Goal: Transaction & Acquisition: Book appointment/travel/reservation

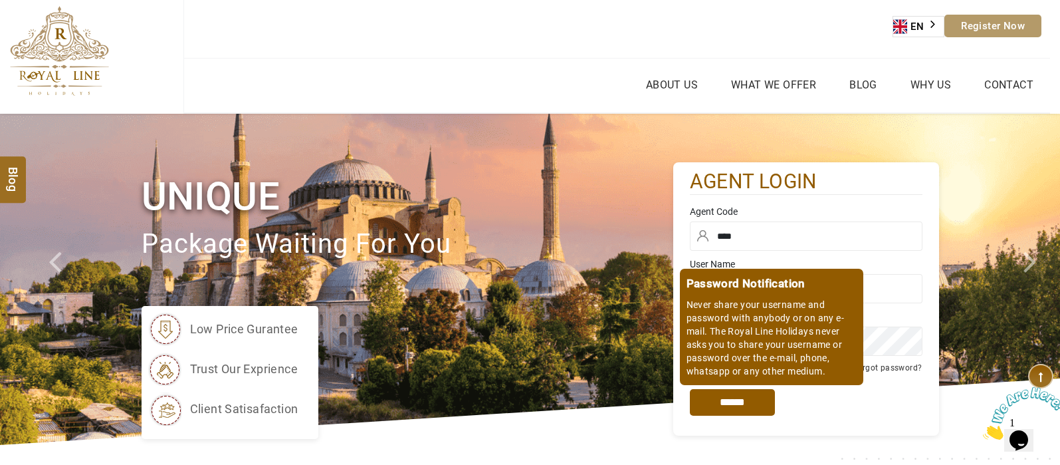
click at [751, 405] on input "*****" at bounding box center [732, 402] width 85 height 27
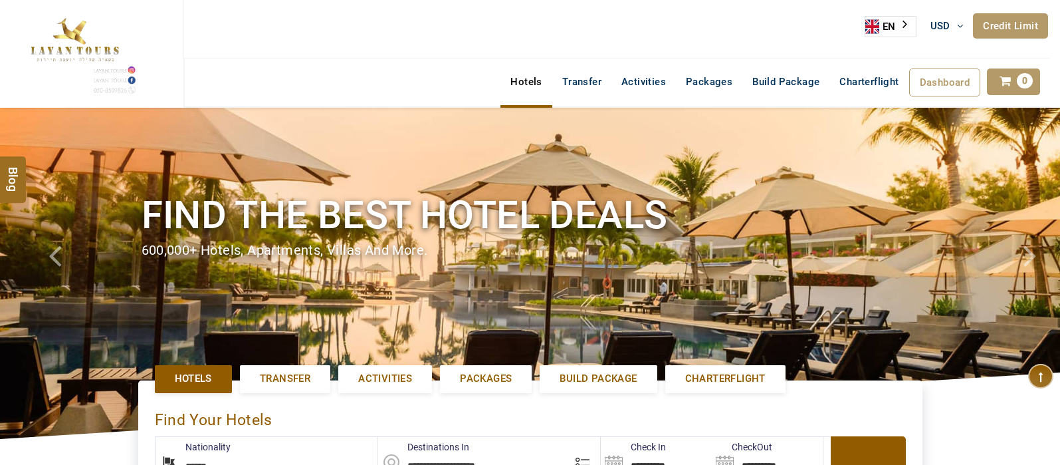
select select "******"
select select "*"
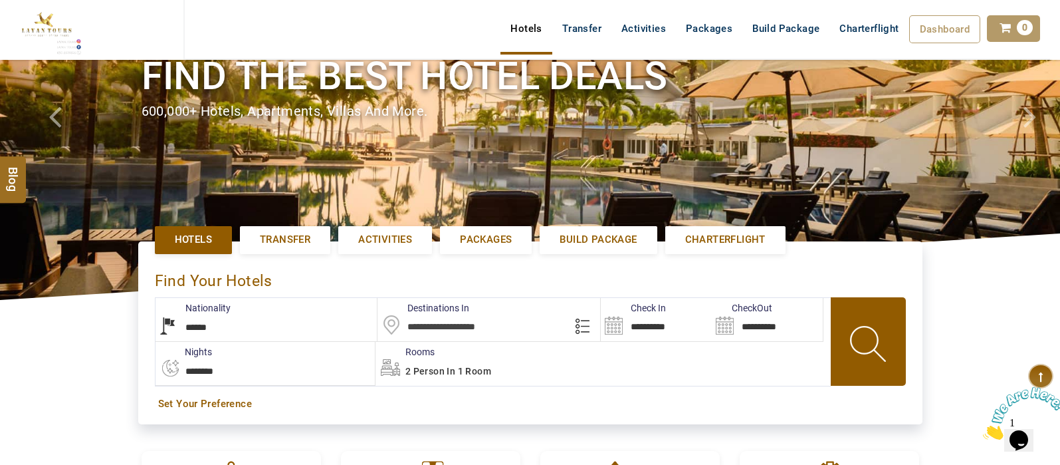
scroll to position [152, 0]
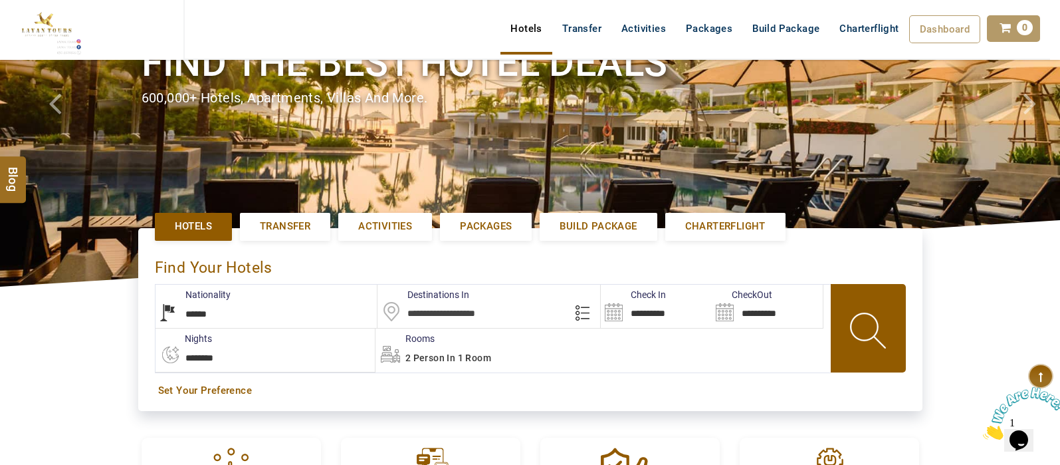
click at [459, 316] on input "text" at bounding box center [489, 306] width 223 height 43
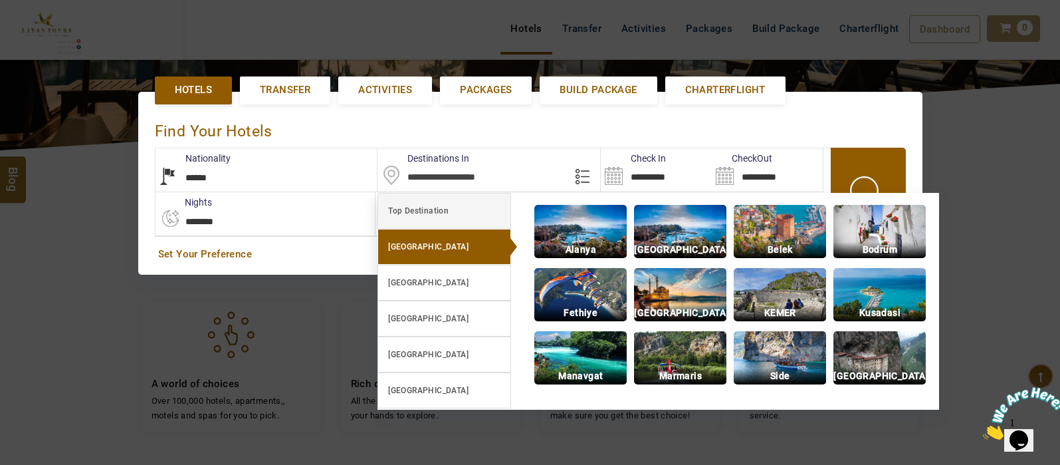
scroll to position [306, 0]
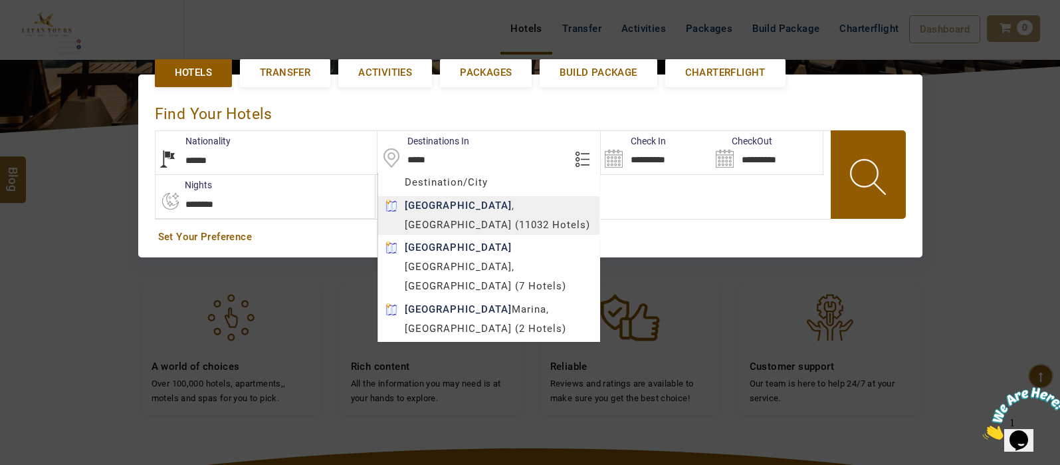
type input "*****"
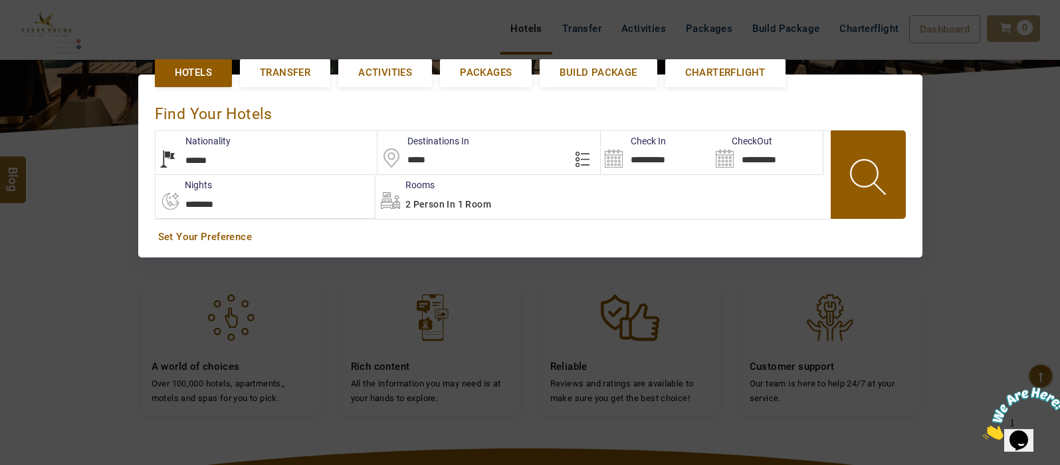
click at [501, 203] on body "SHAHLA BSHARA USD AED AED EUR € USD $ INR ₹ THB ฿ IDR Rp BHD BHD TRY ₺ Credit L…" at bounding box center [530, 245] width 1060 height 1102
click at [607, 160] on input "**********" at bounding box center [656, 152] width 111 height 43
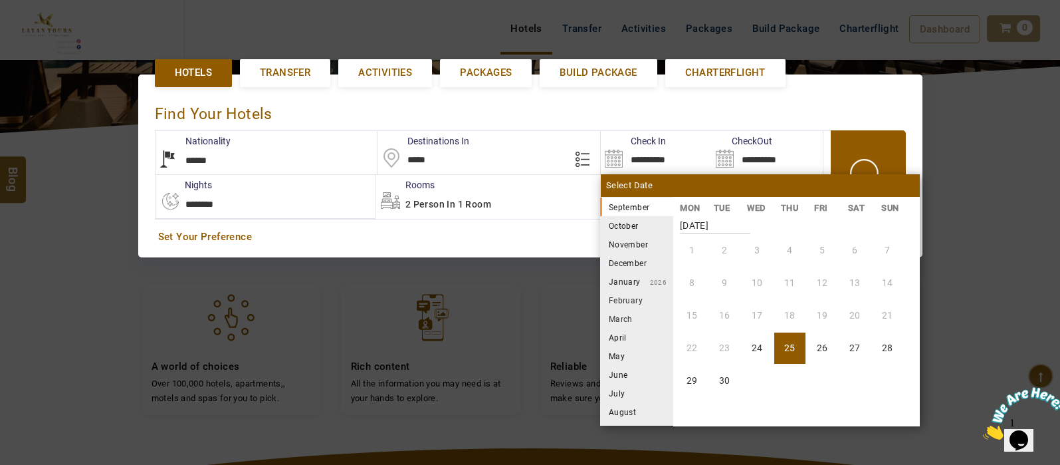
click at [632, 229] on li "October" at bounding box center [636, 225] width 73 height 19
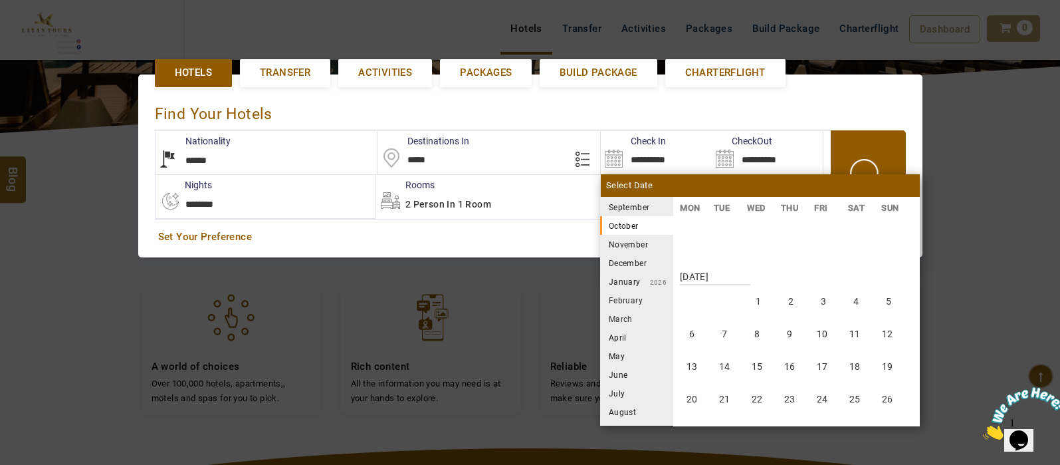
scroll to position [246, 0]
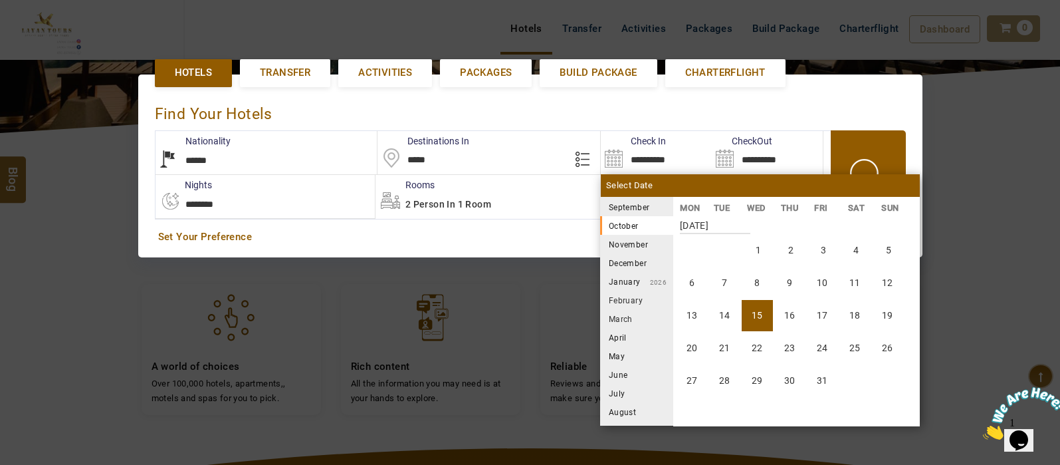
click at [760, 310] on li "15" at bounding box center [757, 315] width 31 height 31
type input "**********"
select select "*"
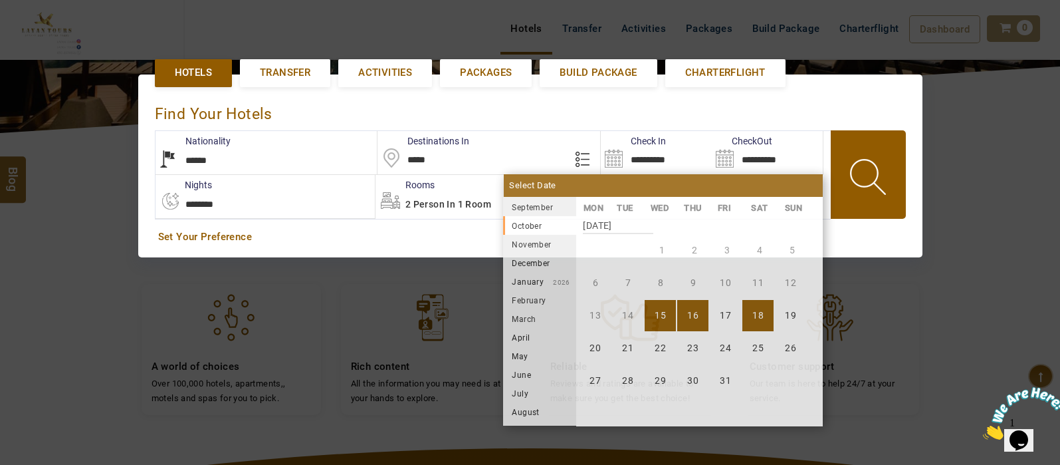
click at [754, 318] on li "18" at bounding box center [758, 315] width 31 height 31
type input "**********"
select select "*"
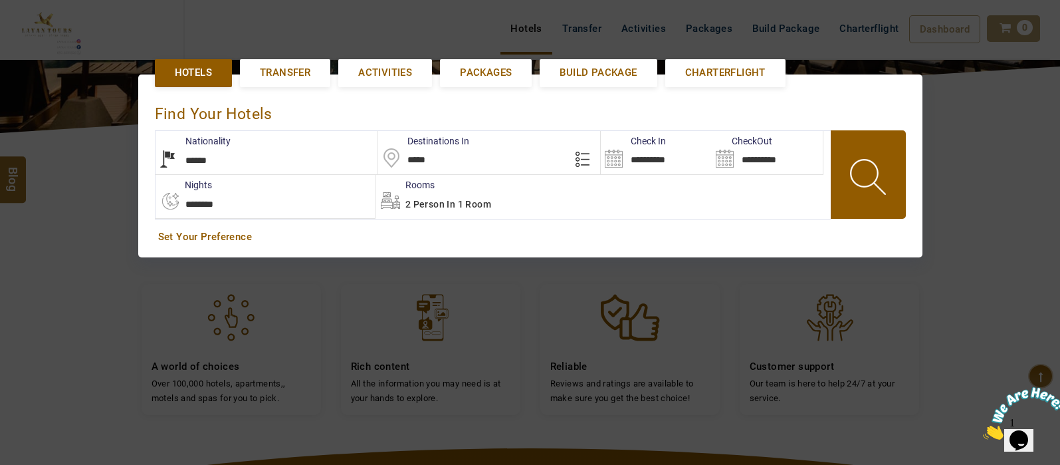
click at [477, 199] on span "2 Person in 1 Room" at bounding box center [448, 204] width 86 height 11
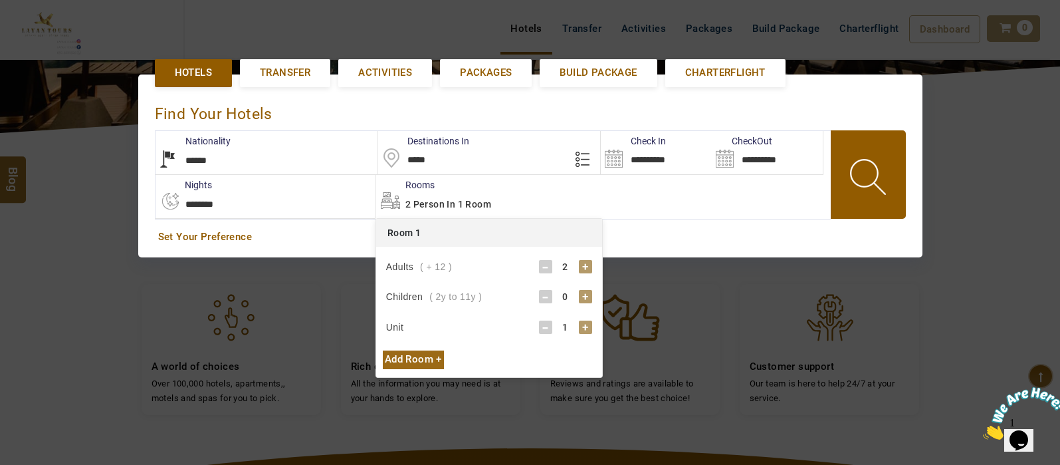
click at [585, 296] on div "+" at bounding box center [585, 296] width 13 height 13
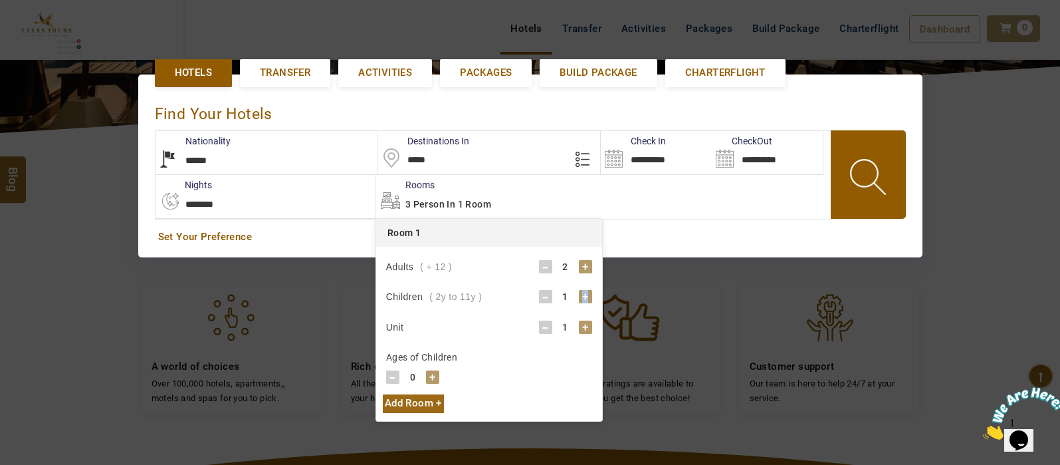
click at [585, 296] on div "+" at bounding box center [585, 296] width 13 height 13
click at [432, 377] on div "+" at bounding box center [432, 376] width 13 height 13
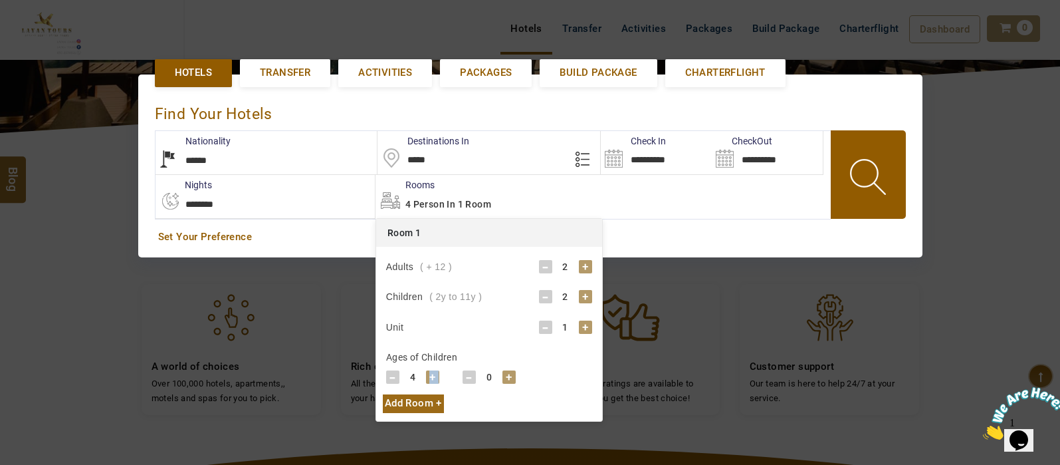
click at [432, 377] on div "+" at bounding box center [432, 376] width 13 height 13
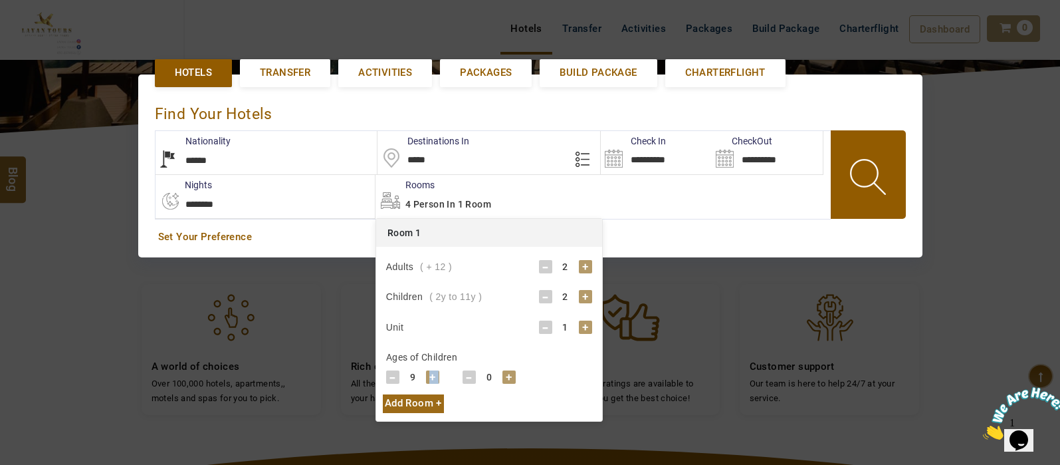
click at [432, 377] on div "+" at bounding box center [432, 376] width 13 height 13
click at [509, 377] on div "+" at bounding box center [509, 376] width 13 height 13
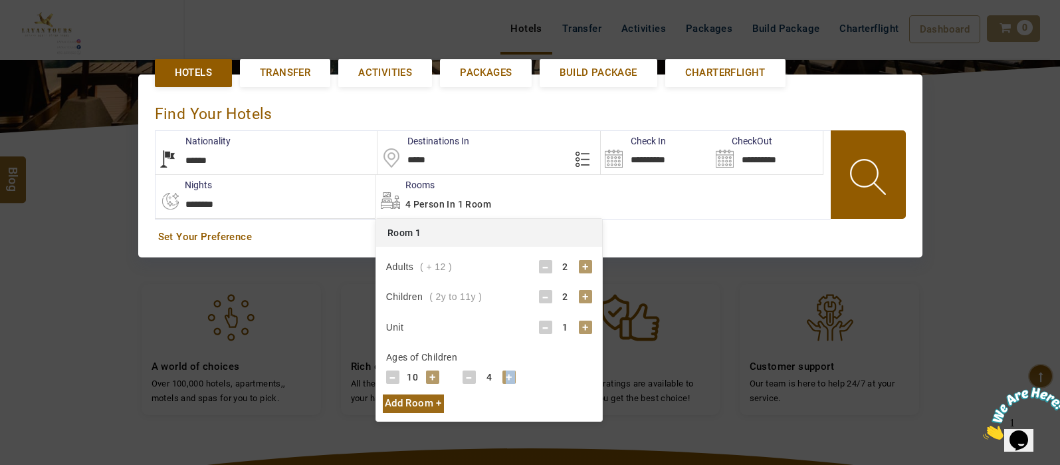
click at [509, 377] on div "+" at bounding box center [509, 376] width 13 height 13
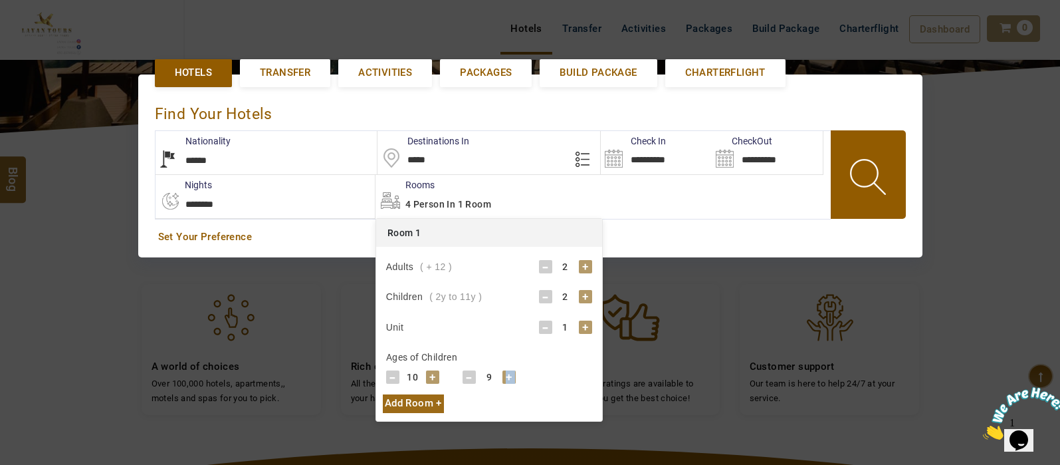
click at [854, 181] on span at bounding box center [870, 179] width 60 height 66
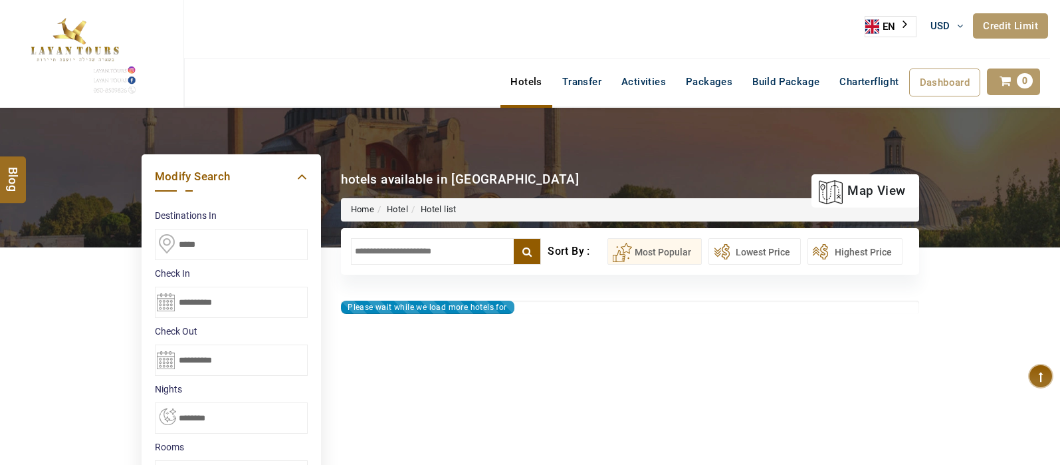
select select "*"
type input "**********"
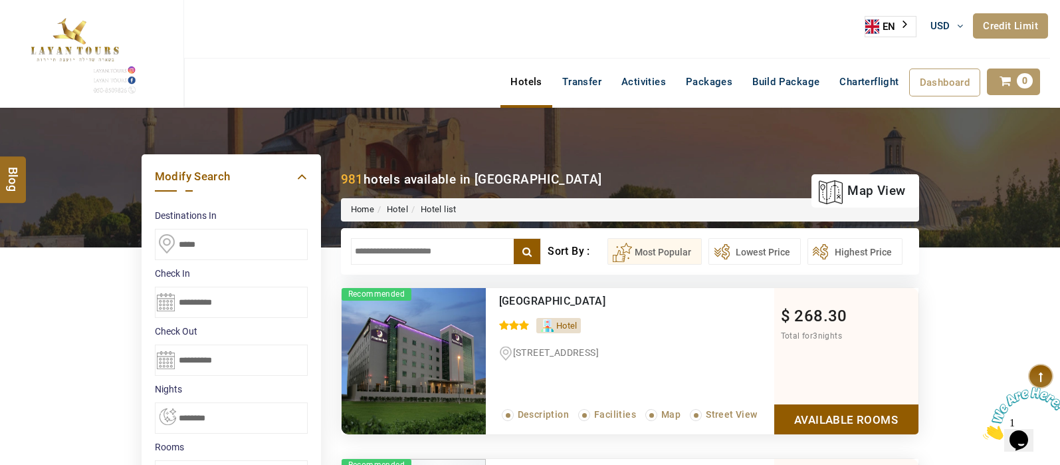
click at [854, 181] on link "map view" at bounding box center [861, 190] width 87 height 29
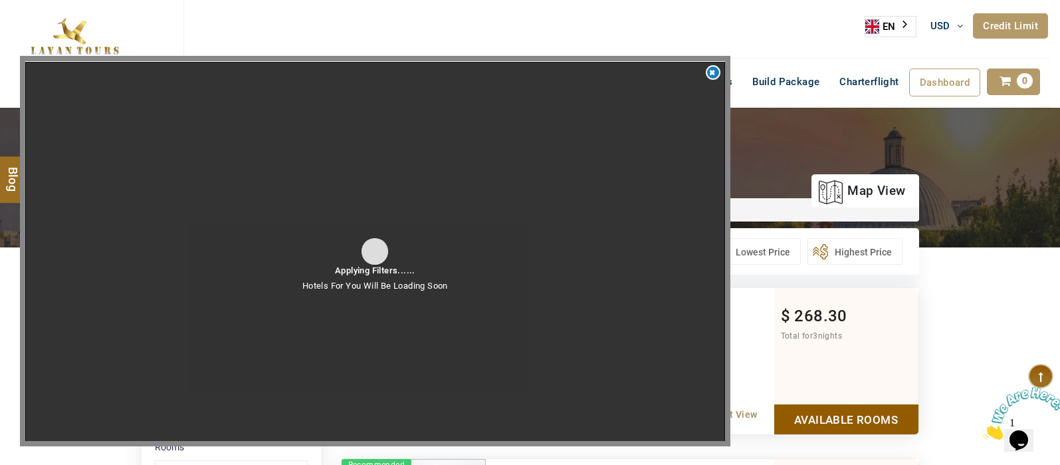
click at [459, 250] on div "Applying Filters...... Hotels For You Will Be Loading Soon" at bounding box center [375, 252] width 700 height 380
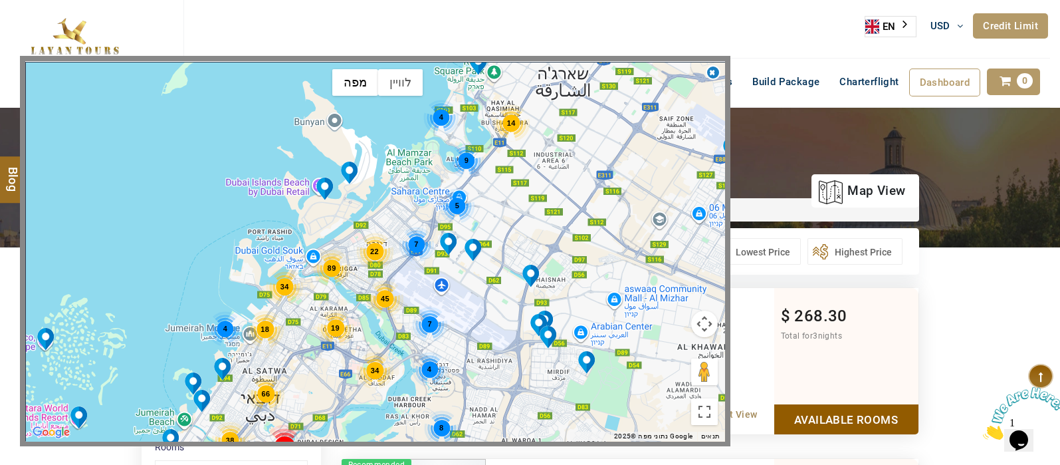
click at [713, 61] on div at bounding box center [375, 61] width 700 height 0
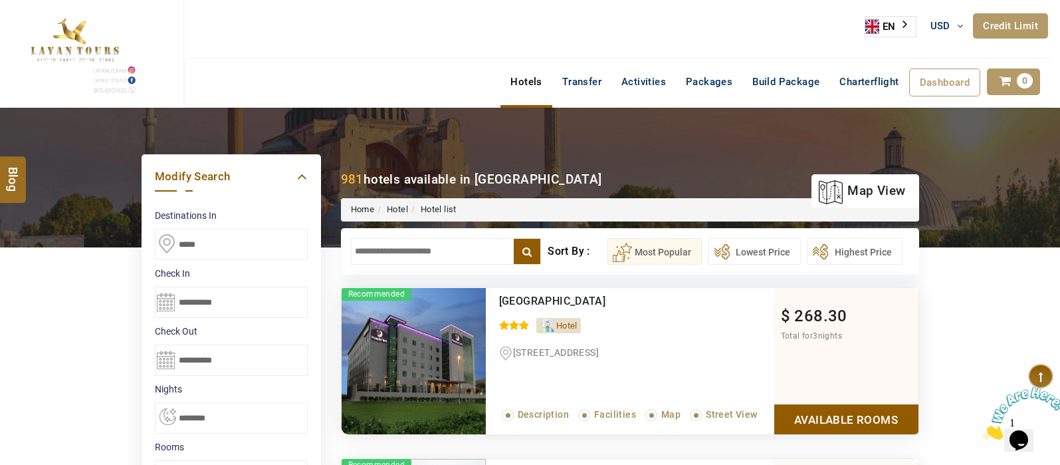
click at [453, 251] on input "text" at bounding box center [446, 251] width 191 height 27
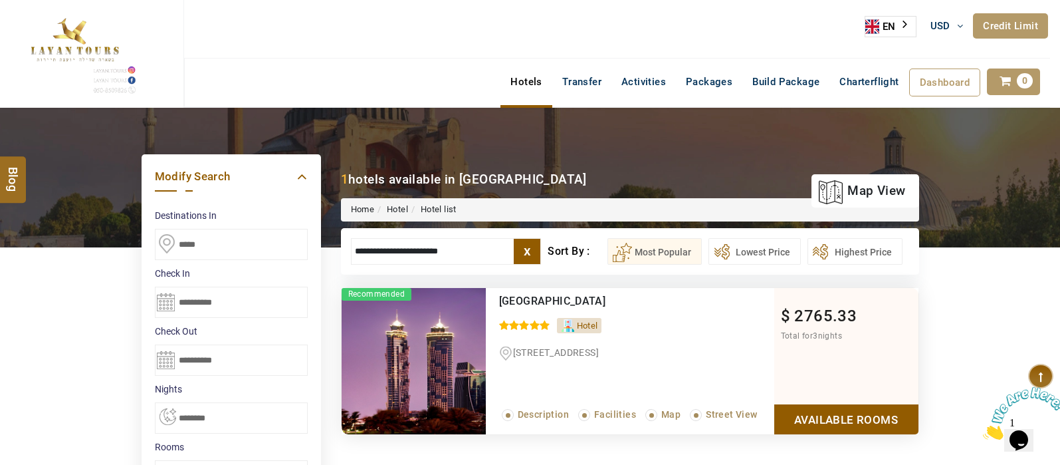
type input "**********"
click at [833, 420] on link "Available Rooms" at bounding box center [846, 419] width 144 height 30
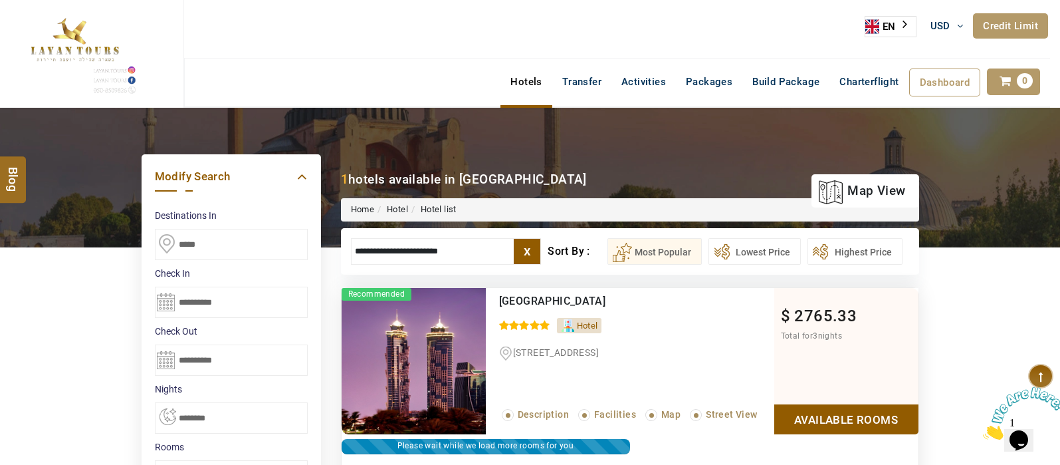
scroll to position [253, 0]
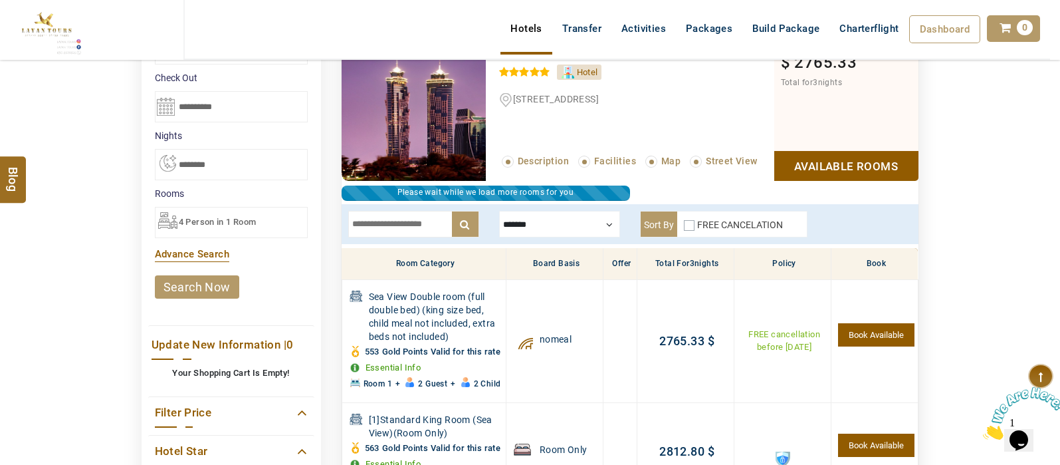
drag, startPoint x: 1060, startPoint y: 148, endPoint x: 1052, endPoint y: 141, distance: 10.3
click at [1052, 141] on div "DESTINATION + Add Destination Nationality Afghanistan Albania Algeria American …" at bounding box center [530, 279] width 1060 height 850
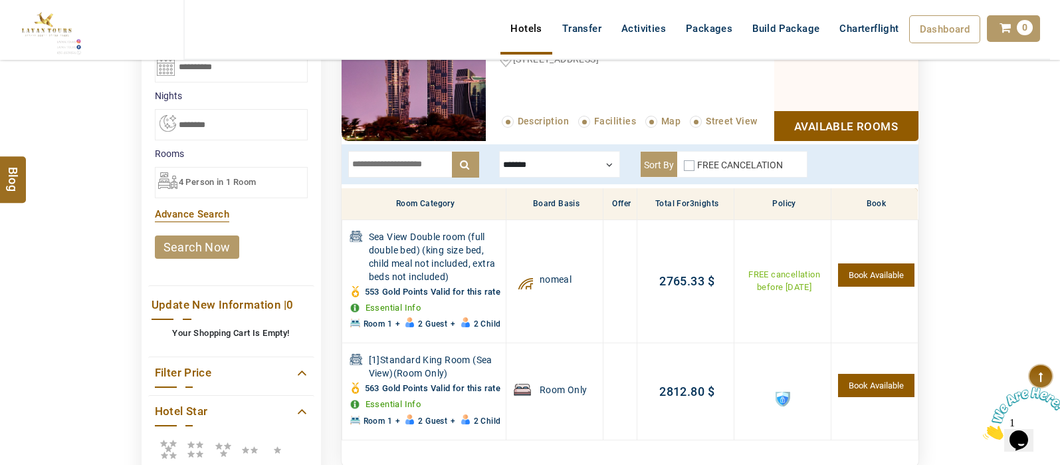
scroll to position [295, 0]
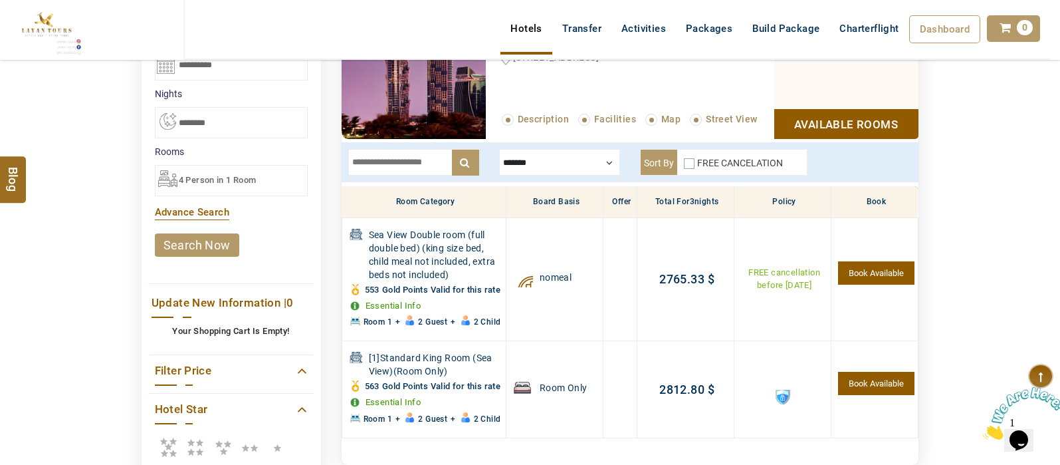
click at [411, 154] on input "text" at bounding box center [413, 162] width 131 height 27
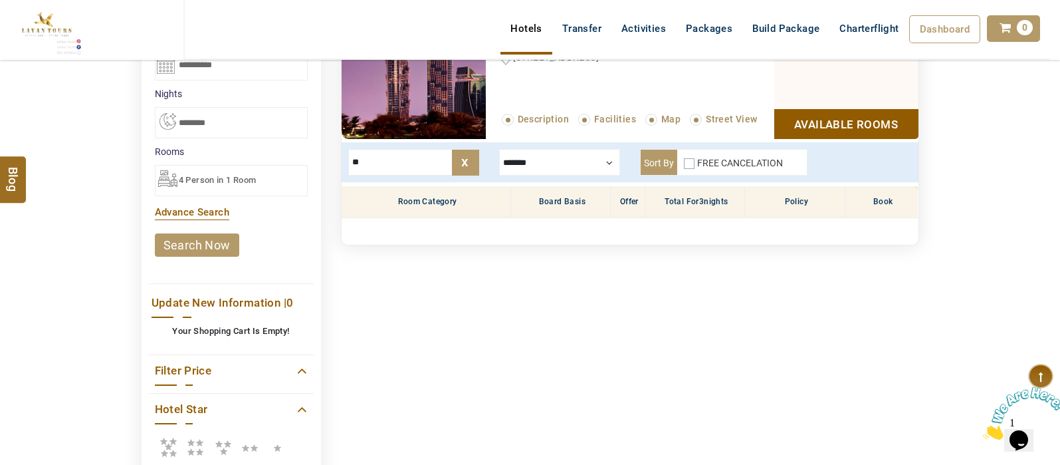
type input "*"
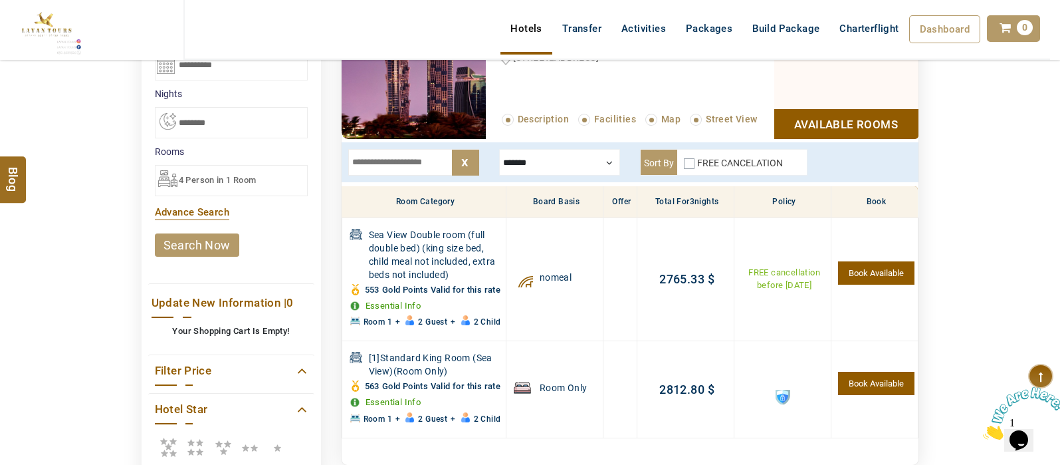
type input "*"
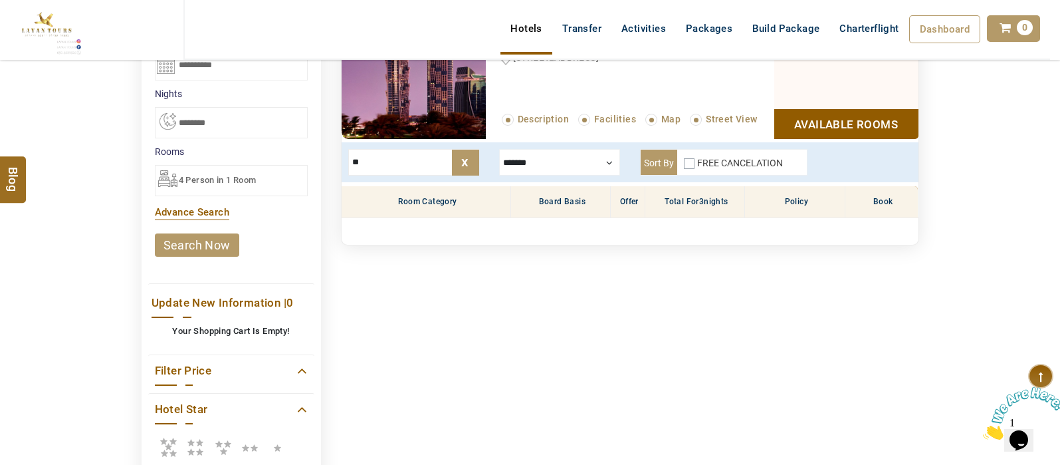
type input "*"
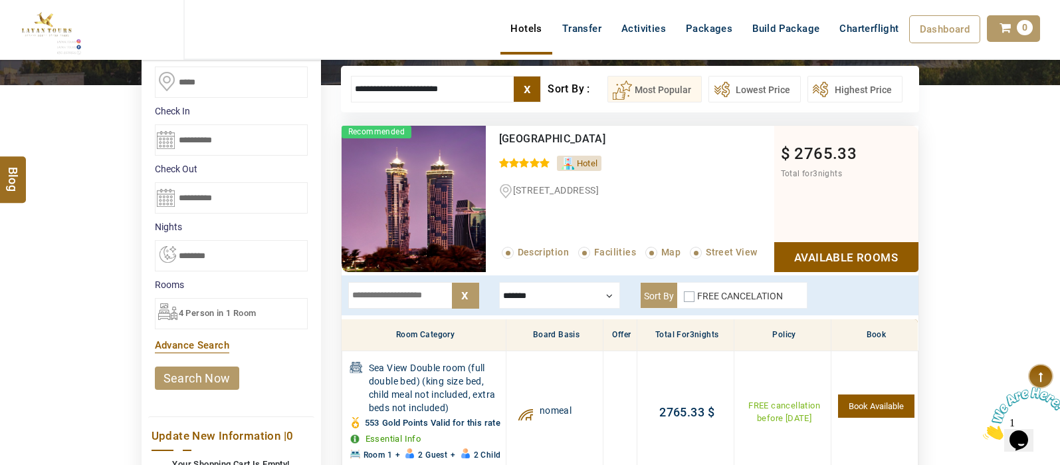
scroll to position [164, 0]
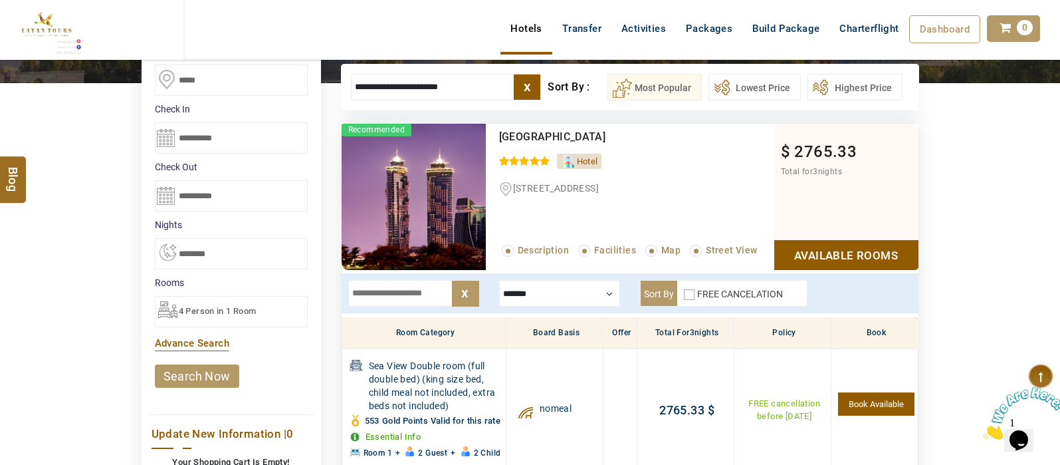
click at [1057, 126] on div "DESTINATION + Add Destination Nationality Afghanistan Albania Algeria American …" at bounding box center [530, 368] width 1060 height 850
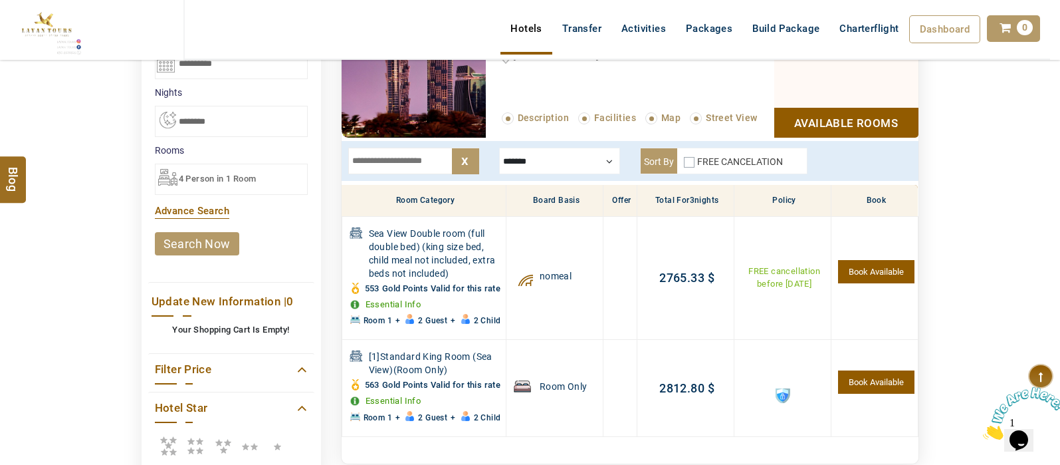
scroll to position [293, 0]
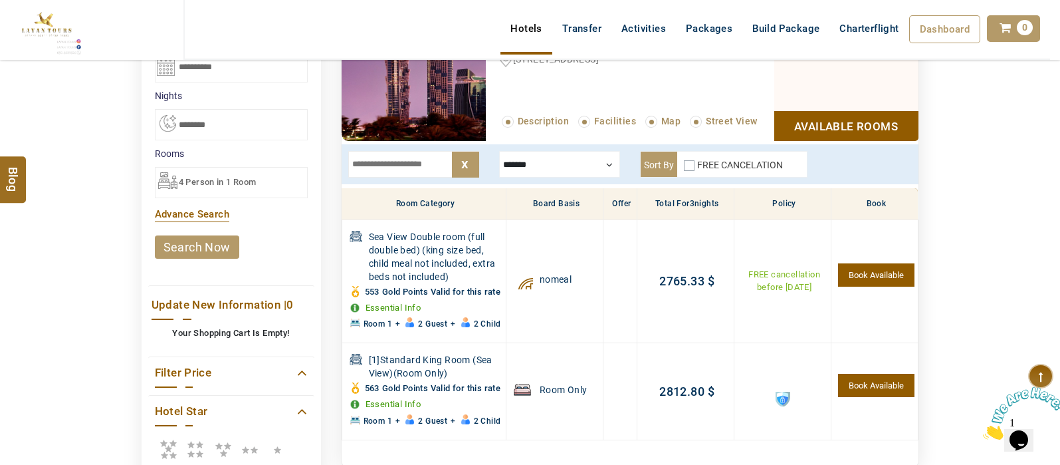
click at [405, 162] on input "text" at bounding box center [413, 164] width 131 height 27
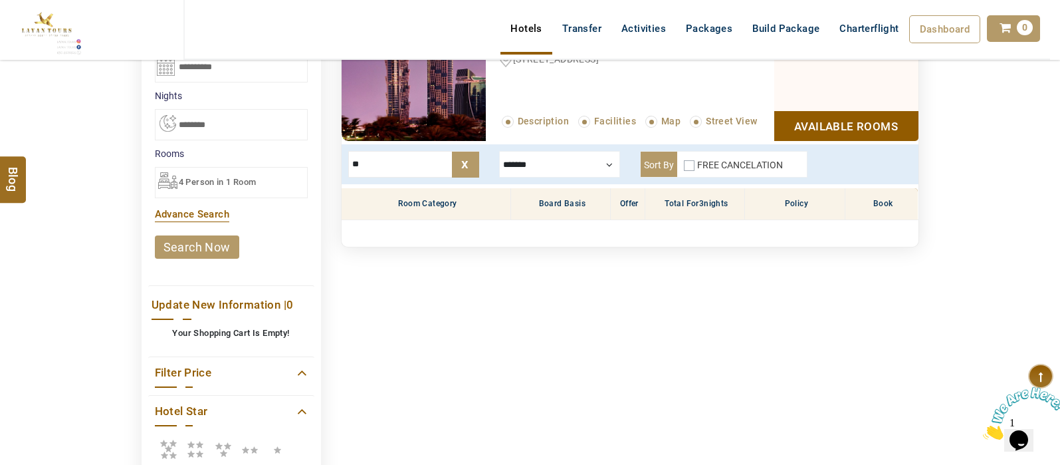
type input "*"
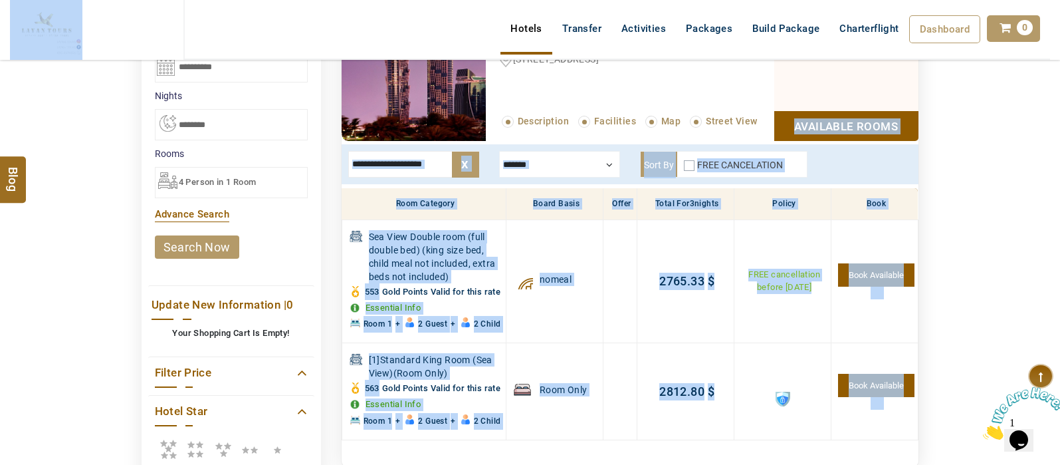
drag, startPoint x: 1054, startPoint y: 109, endPoint x: 1038, endPoint y: 72, distance: 40.5
click at [1038, 72] on body "SHAHLA BSHARA USD AED AED EUR € USD $ INR ₹ THB ฿ IDR Rp BHD BHD TRY ₺ Credit L…" at bounding box center [530, 371] width 1060 height 1329
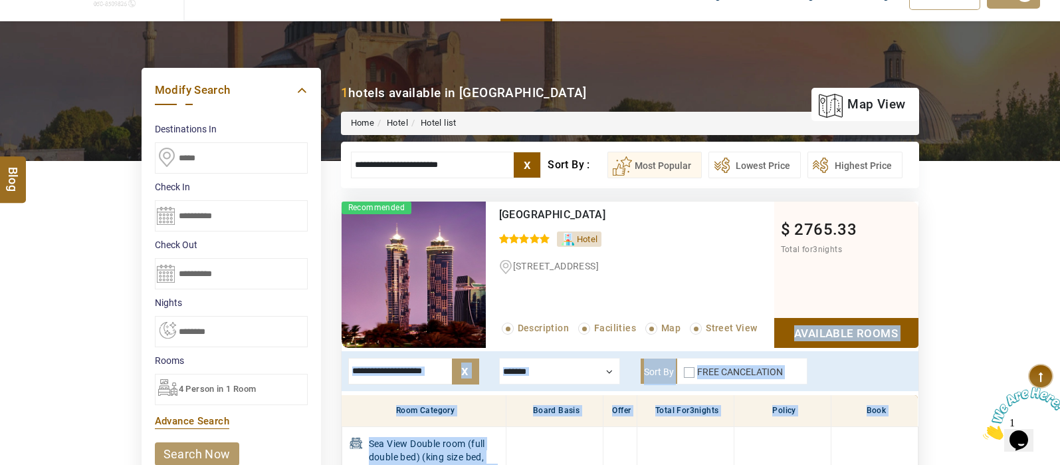
scroll to position [83, 0]
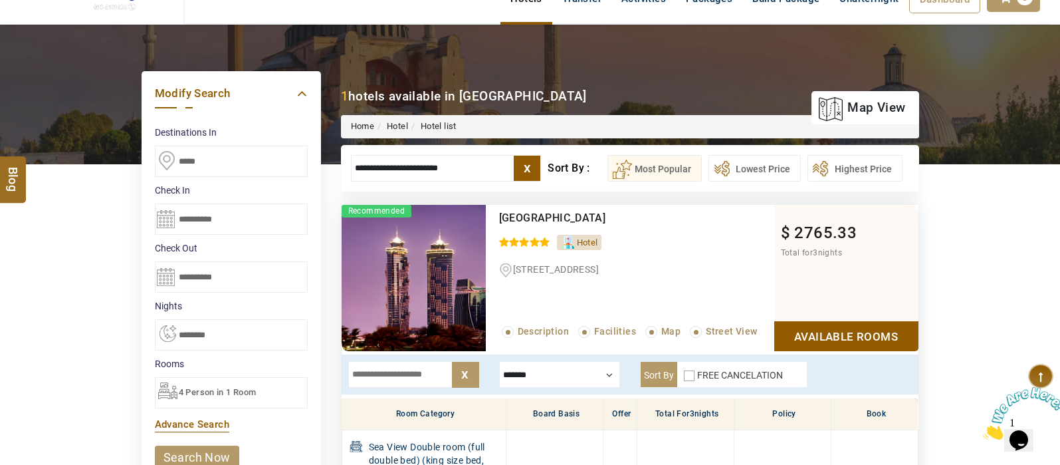
drag, startPoint x: 352, startPoint y: 168, endPoint x: 273, endPoint y: 181, distance: 80.2
click at [273, 181] on div "DESTINATION + Add Destination Nationality Afghanistan Albania Algeria American …" at bounding box center [530, 450] width 1060 height 850
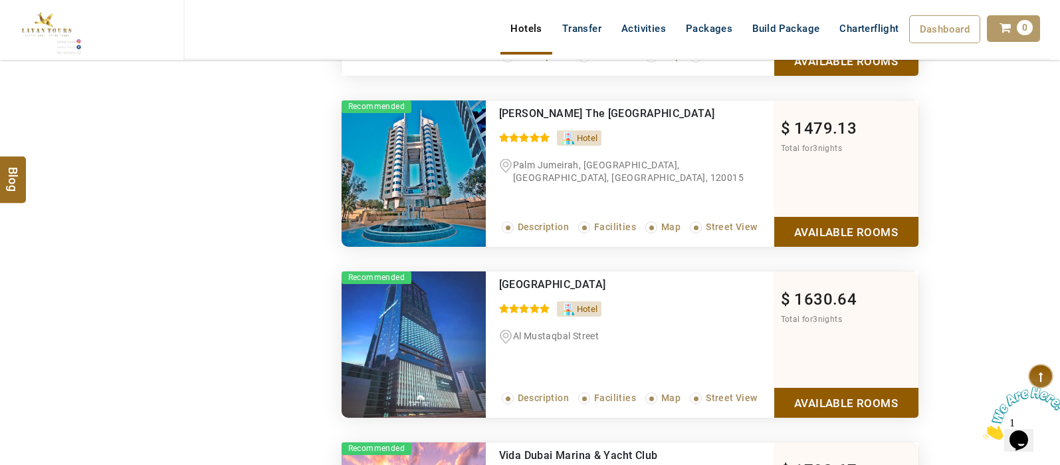
scroll to position [4786, 0]
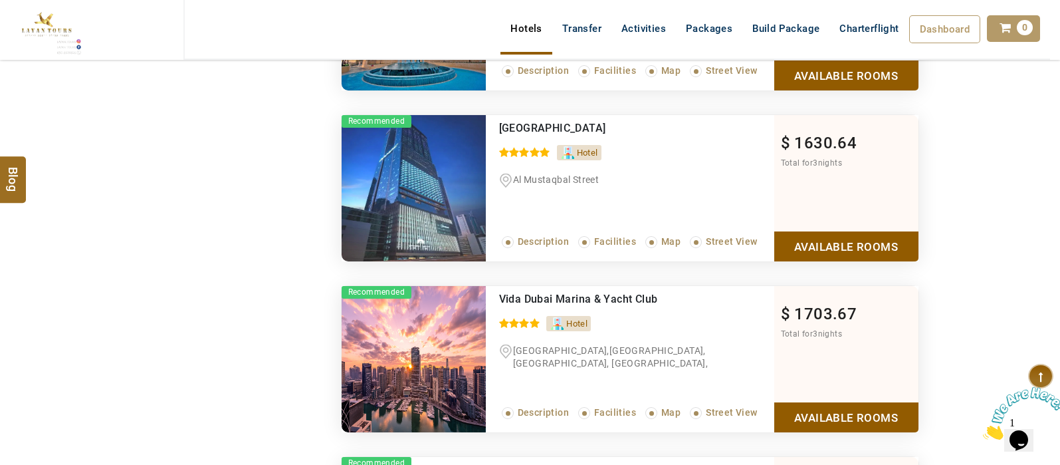
drag, startPoint x: 1058, startPoint y: 334, endPoint x: 1063, endPoint y: 353, distance: 19.4
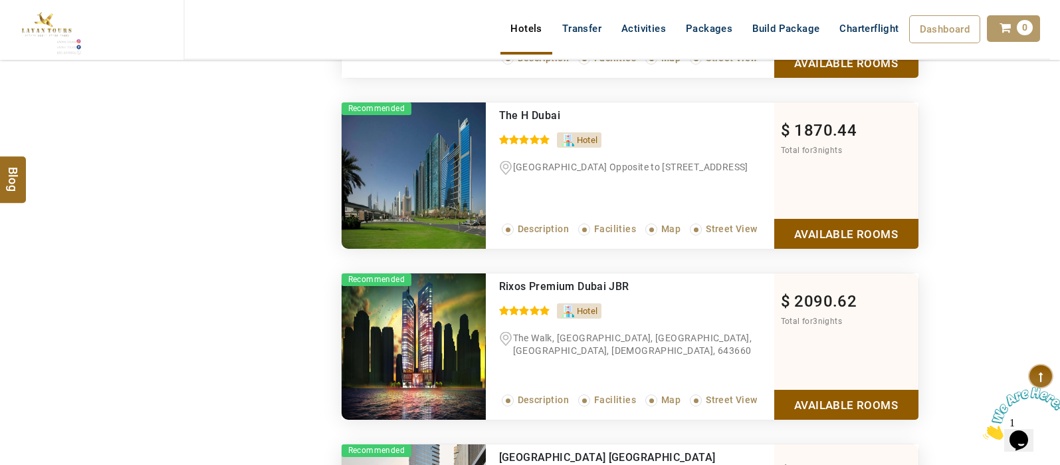
scroll to position [5335, 0]
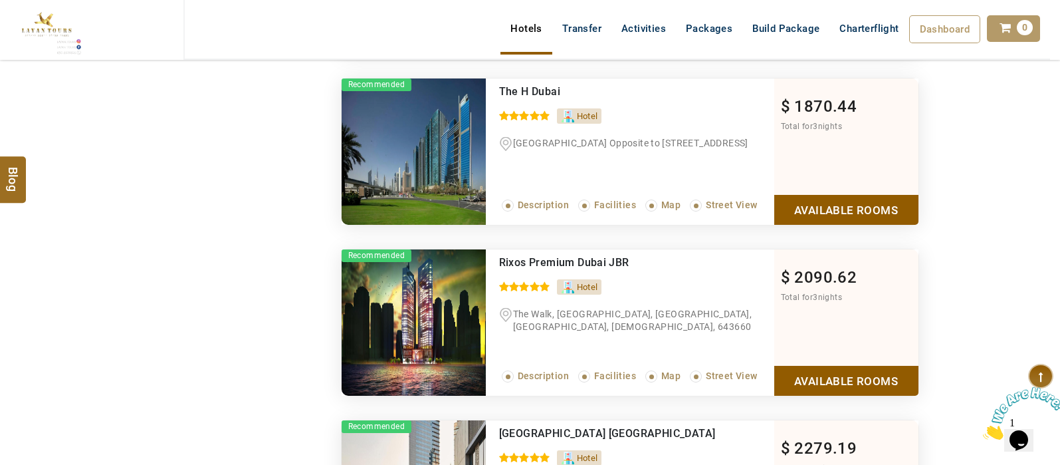
click at [841, 374] on link "Available Rooms" at bounding box center [846, 381] width 144 height 30
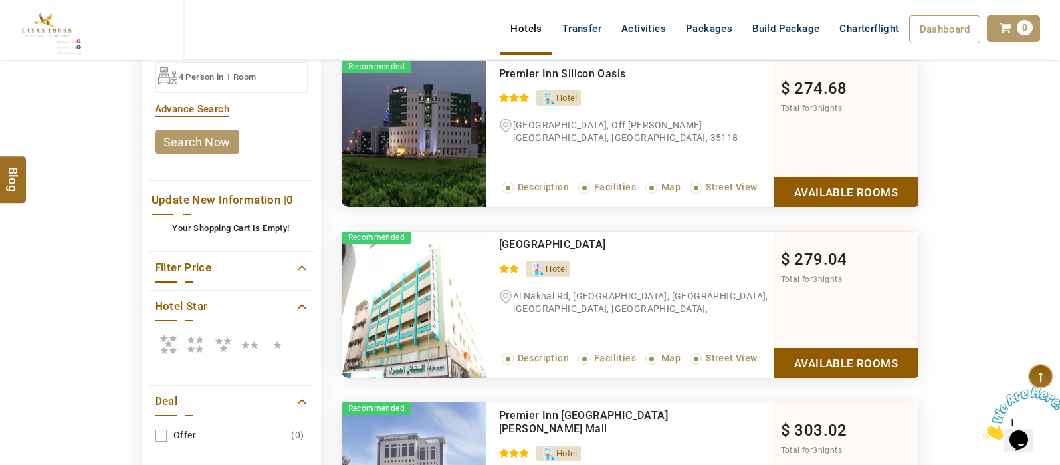
scroll to position [0, 0]
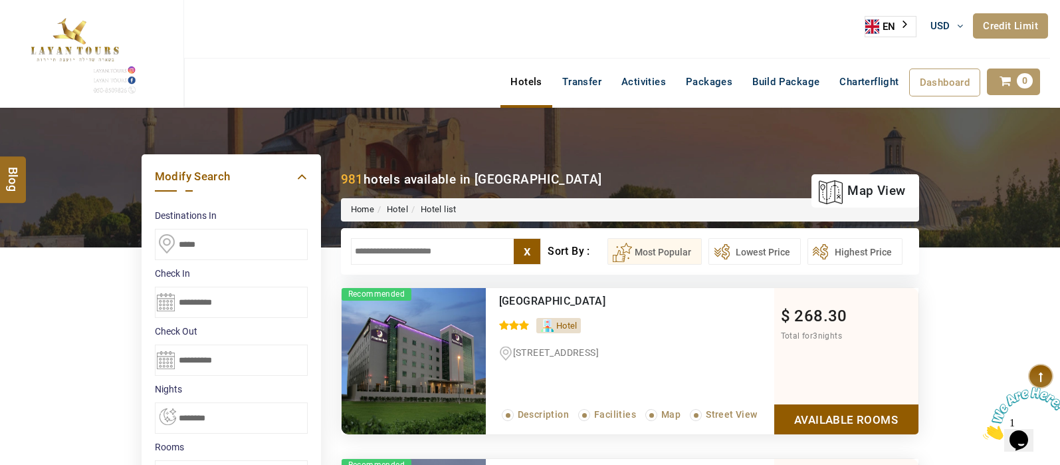
click at [439, 247] on input "text" at bounding box center [446, 251] width 191 height 27
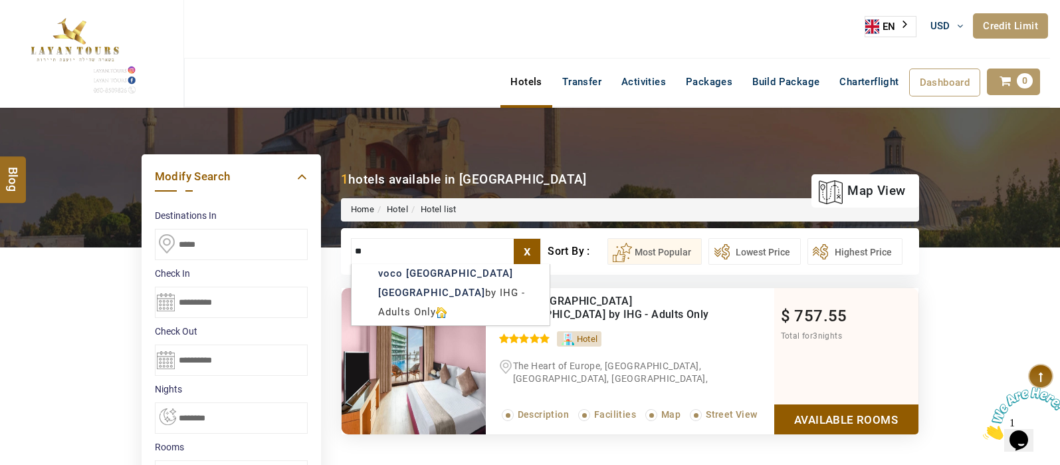
type input "*"
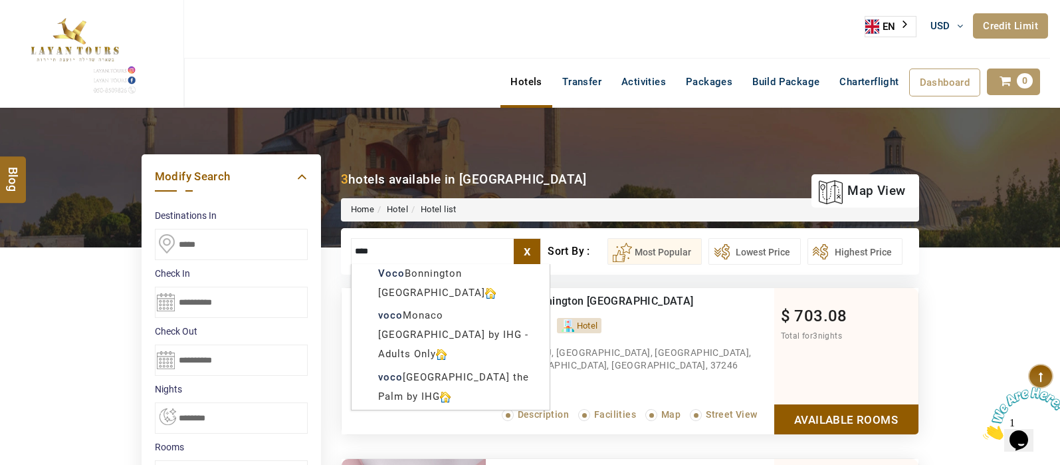
type input "****"
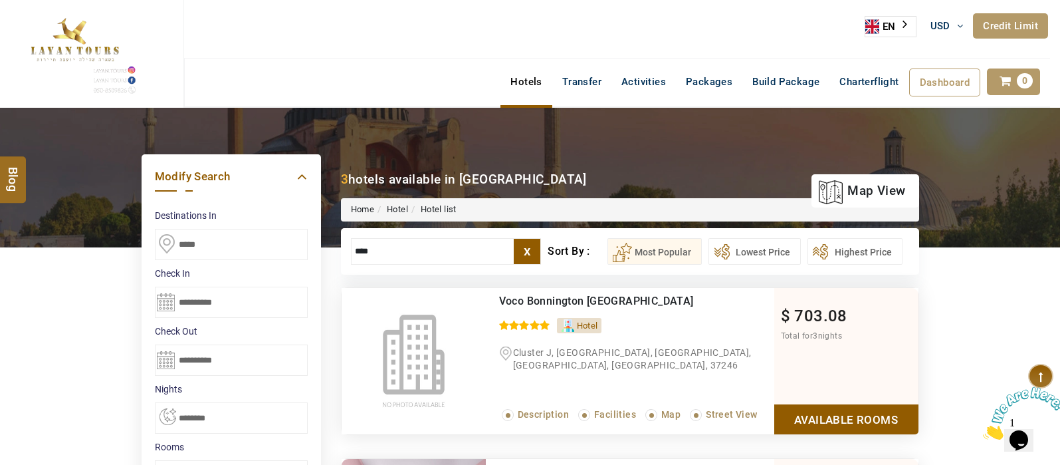
click at [955, 265] on div "**********" at bounding box center [530, 227] width 1060 height 94
